Goal: Navigation & Orientation: Find specific page/section

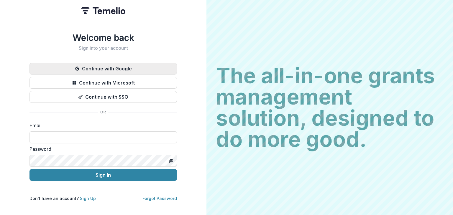
click at [122, 66] on button "Continue with Google" at bounding box center [104, 69] width 148 height 12
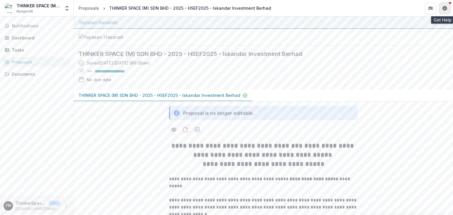
click at [448, 9] on button "Get Help" at bounding box center [445, 8] width 12 height 12
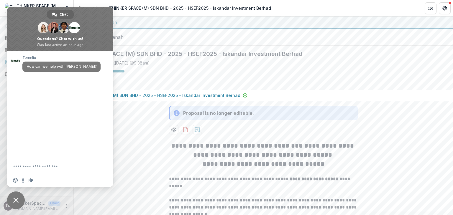
click at [15, 199] on span "Close chat" at bounding box center [15, 200] width 5 height 5
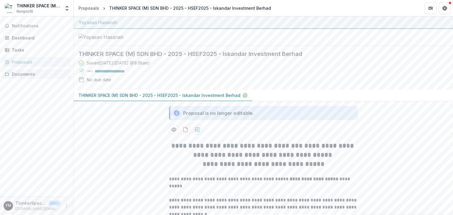
click at [21, 75] on div "Documents" at bounding box center [39, 74] width 55 height 6
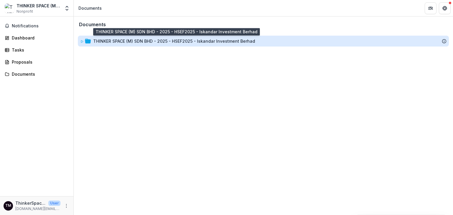
click at [177, 40] on div "THINKER SPACE (M) SDN BHD - 2025 - HSEF2025 - Iskandar Investment Berhad" at bounding box center [174, 41] width 162 height 6
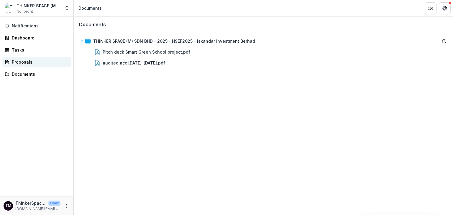
click at [30, 62] on div "Proposals" at bounding box center [39, 62] width 55 height 6
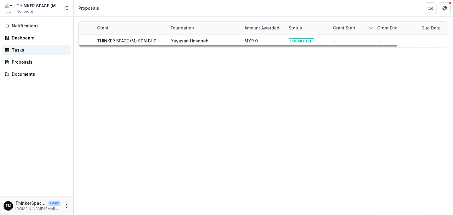
click at [14, 50] on div "Tasks" at bounding box center [39, 50] width 55 height 6
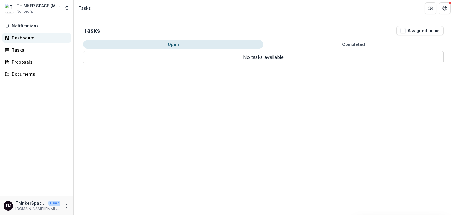
drag, startPoint x: 16, startPoint y: 38, endPoint x: 20, endPoint y: 40, distance: 4.1
click at [16, 39] on div "Dashboard" at bounding box center [39, 38] width 55 height 6
